Goal: Navigation & Orientation: Find specific page/section

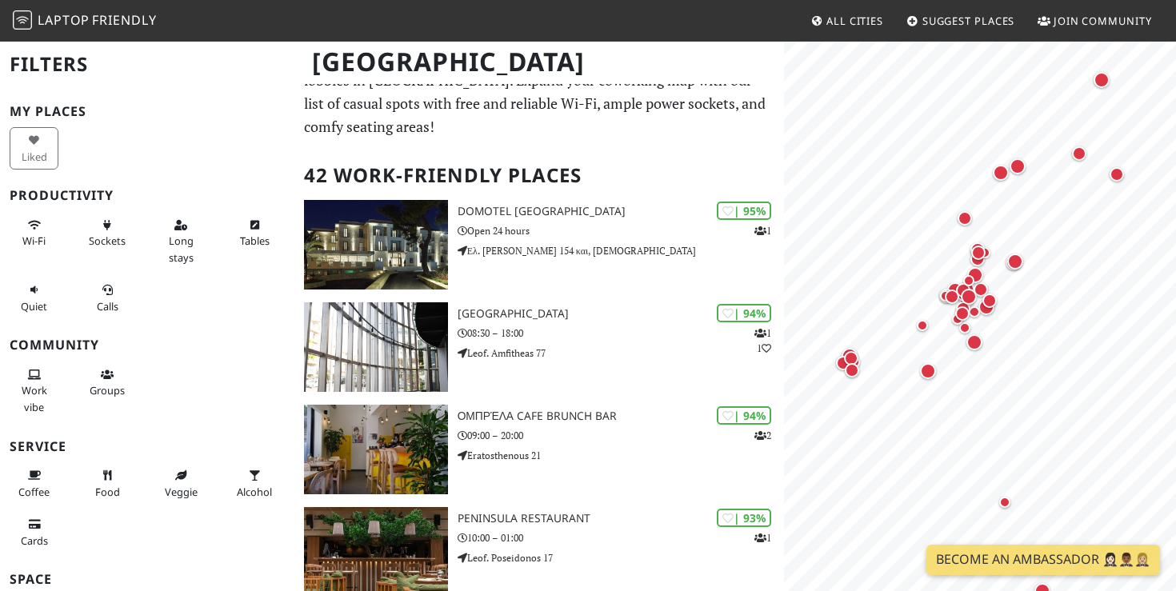
scroll to position [39, 0]
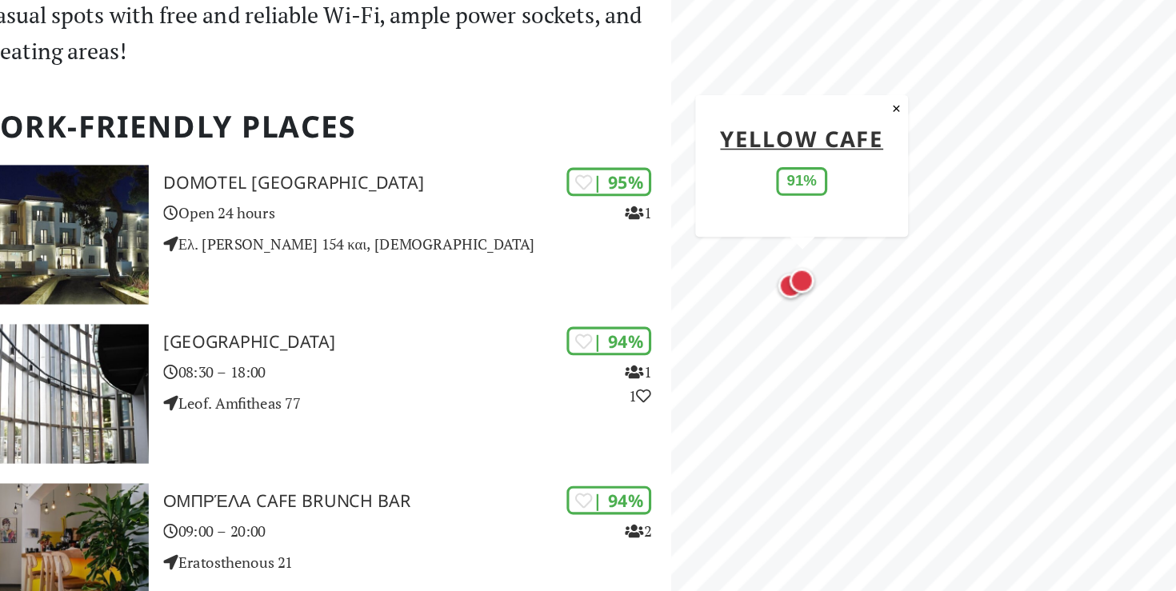
click at [868, 275] on div "Map marker" at bounding box center [868, 274] width 16 height 16
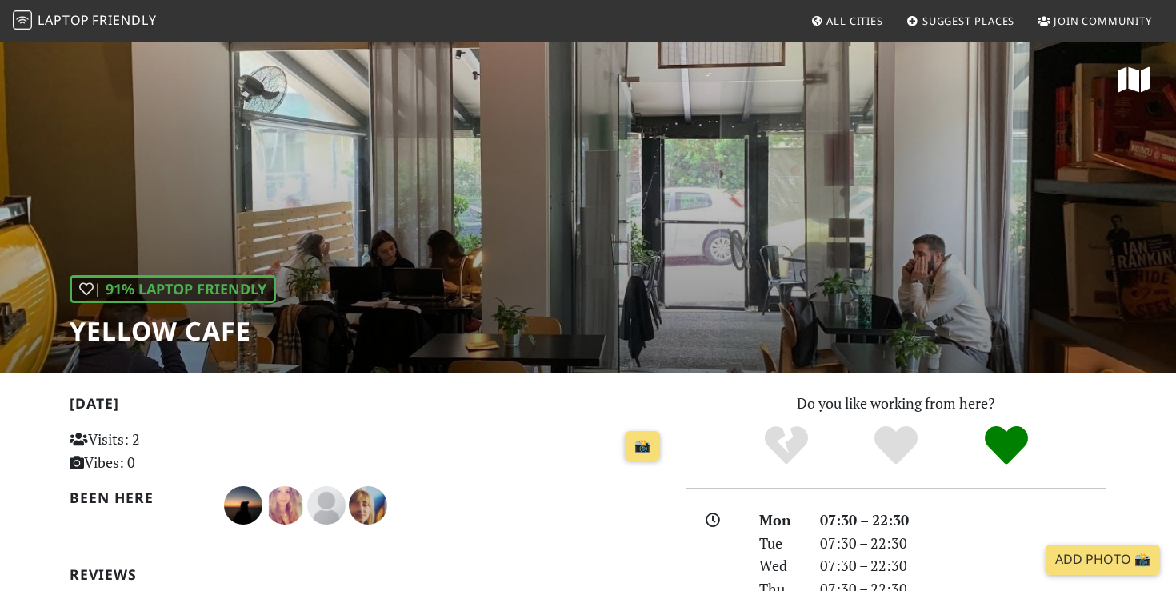
click at [579, 258] on div "| 91% Laptop Friendly Yellow Cafe" at bounding box center [588, 206] width 1176 height 333
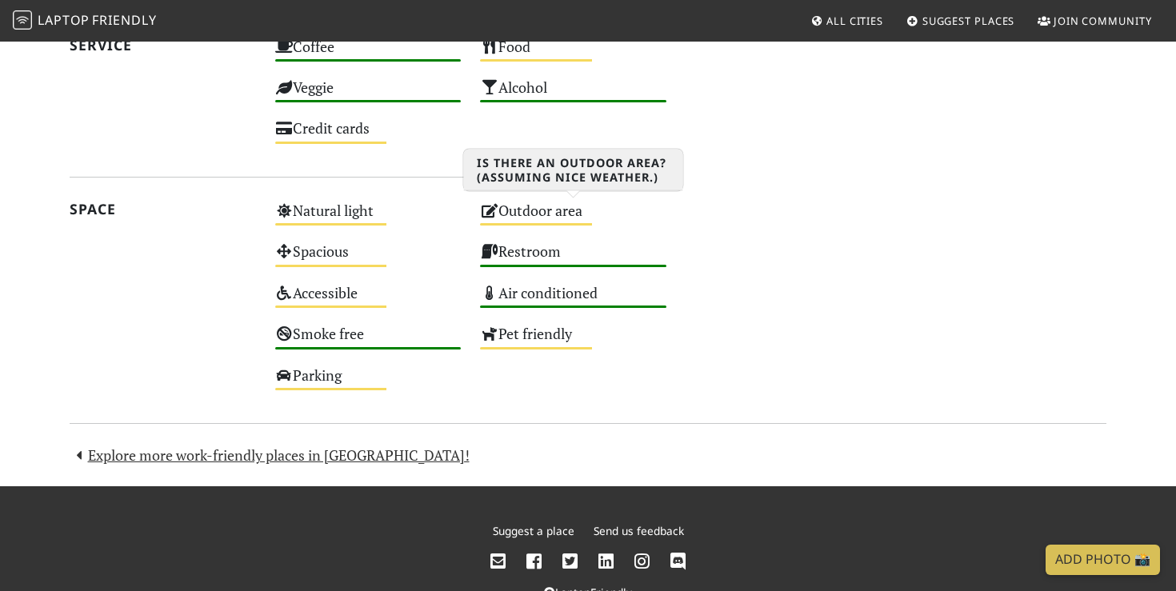
scroll to position [1722, 0]
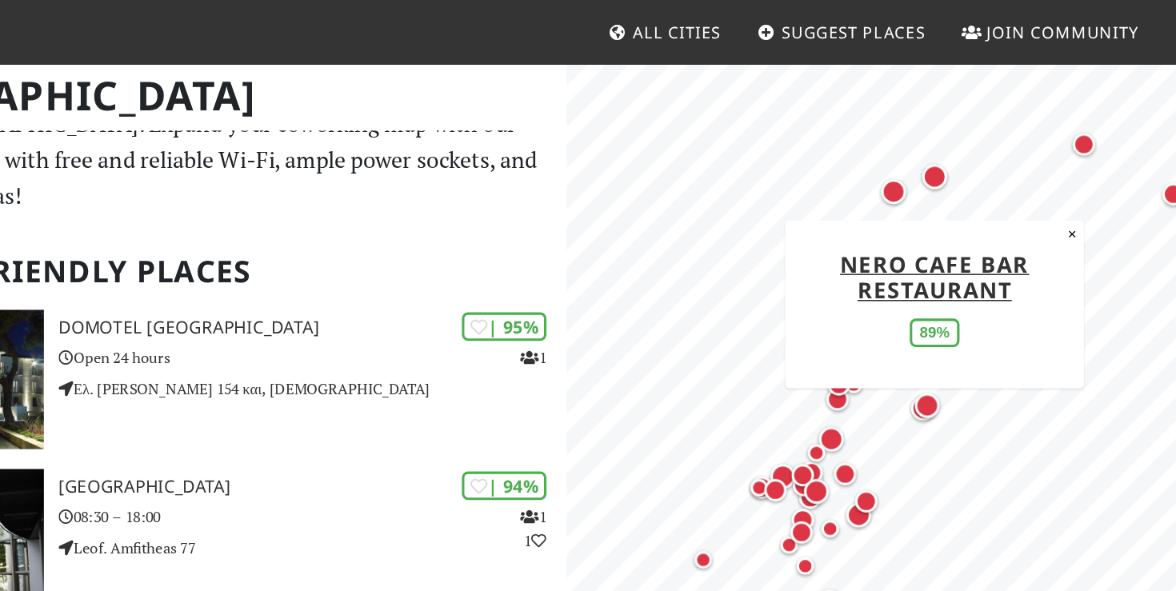
click at [1024, 111] on div "Map marker" at bounding box center [1021, 114] width 16 height 16
